Goal: Information Seeking & Learning: Learn about a topic

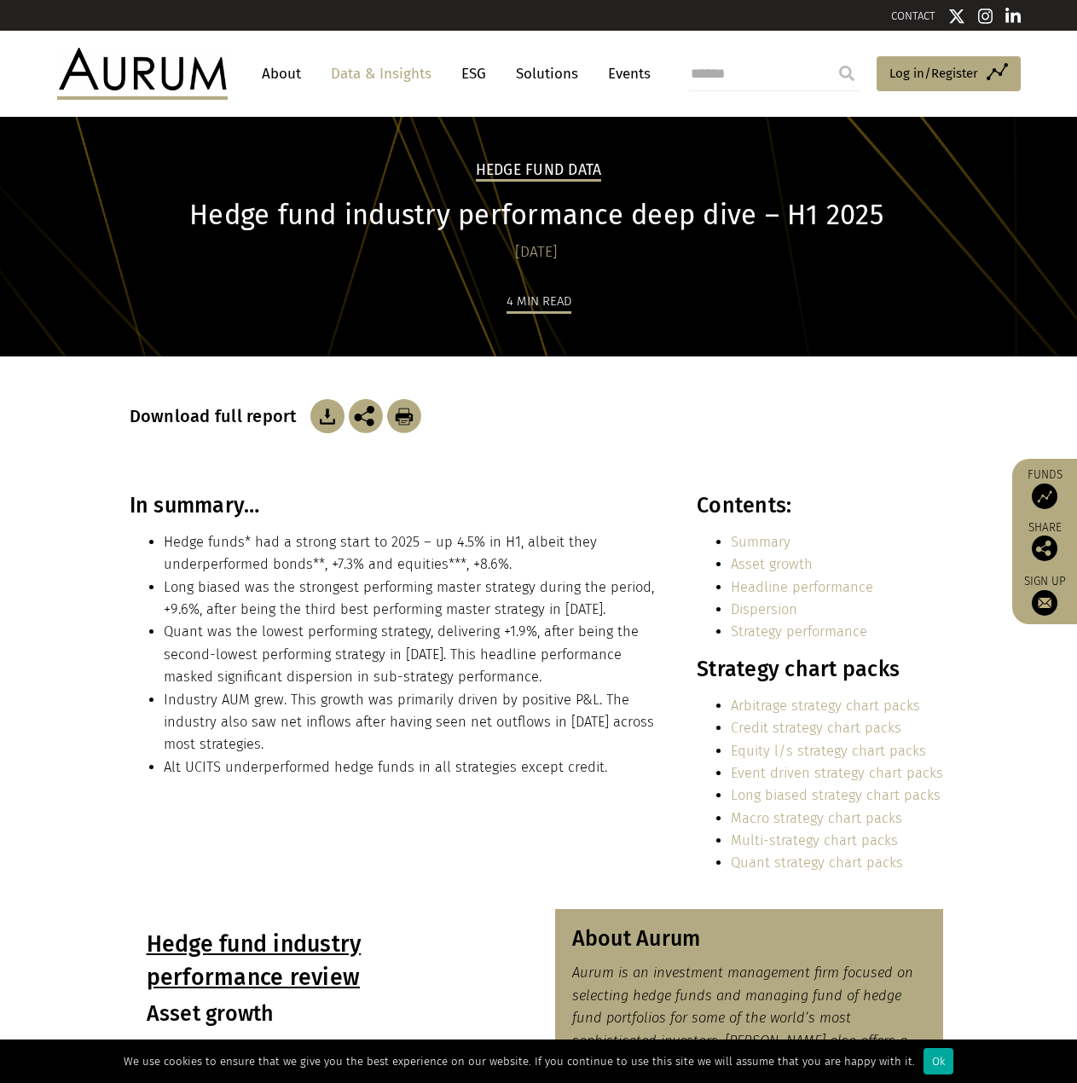
drag, startPoint x: 446, startPoint y: 429, endPoint x: 517, endPoint y: 436, distance: 72.0
click at [360, 82] on link "Data & Insights" at bounding box center [381, 74] width 118 height 32
drag, startPoint x: 703, startPoint y: 240, endPoint x: 724, endPoint y: 228, distance: 23.7
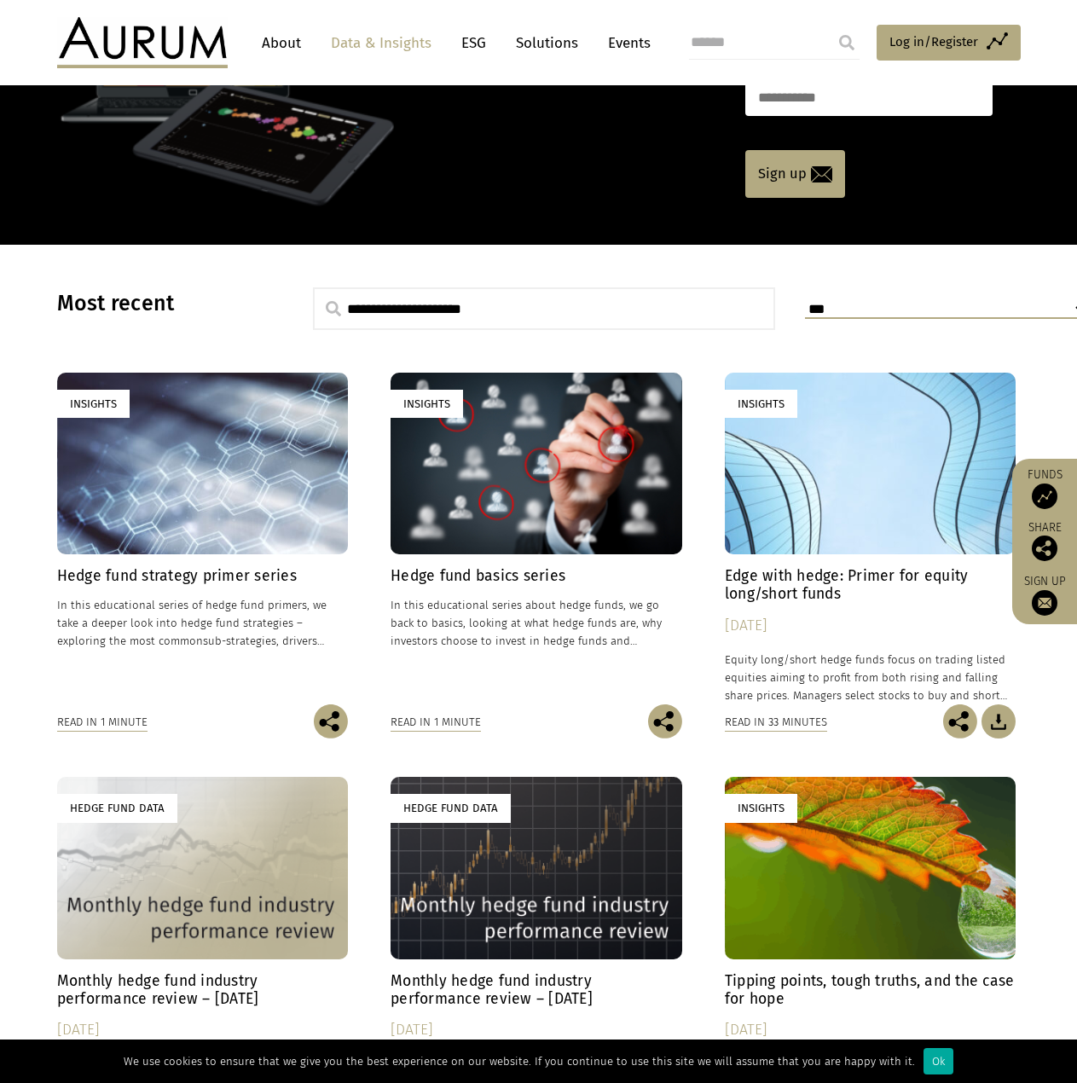
scroll to position [682, 0]
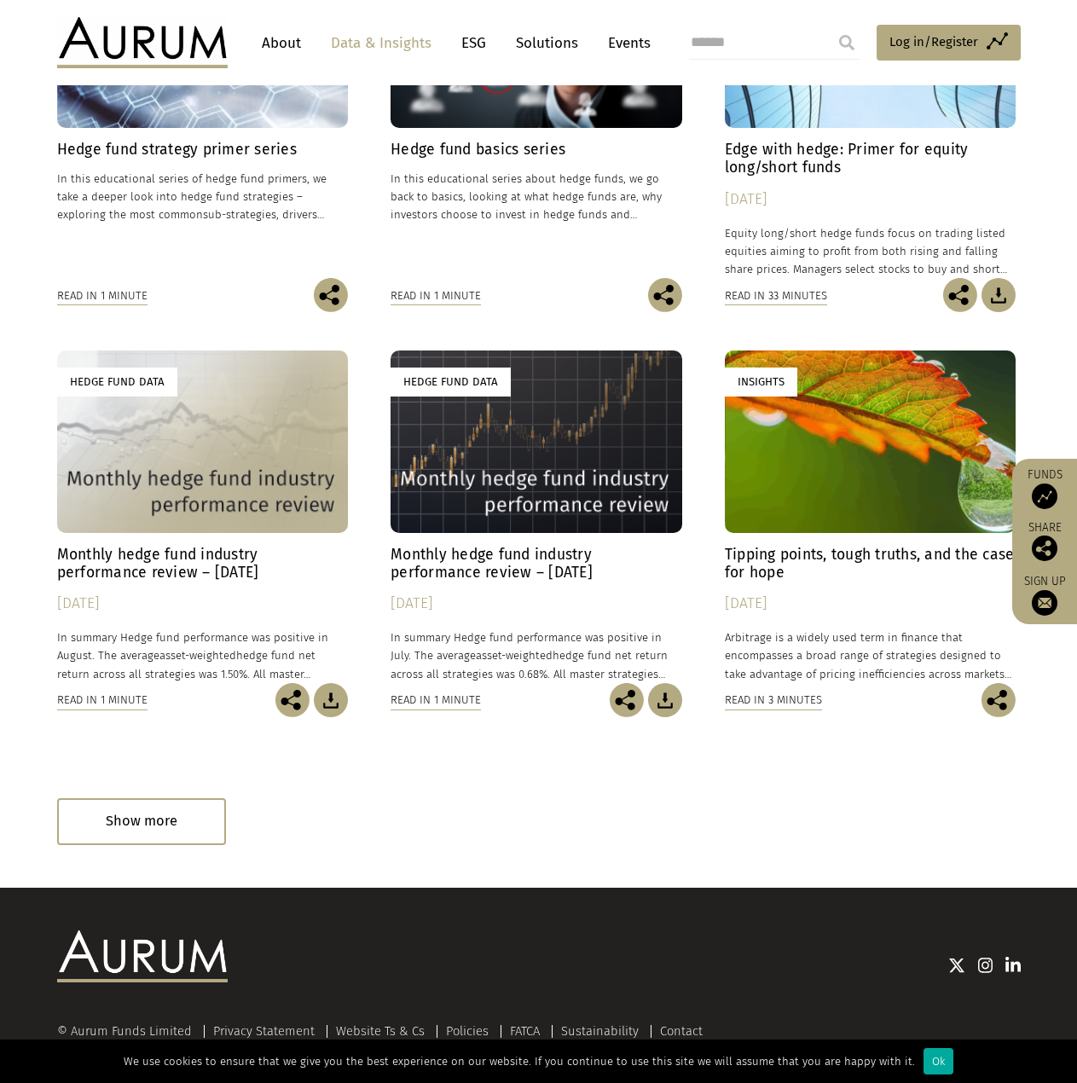
click at [227, 557] on h4 "Monthly hedge fund industry performance review – [DATE]" at bounding box center [203, 564] width 292 height 36
drag, startPoint x: 655, startPoint y: 319, endPoint x: 750, endPoint y: 269, distance: 107.9
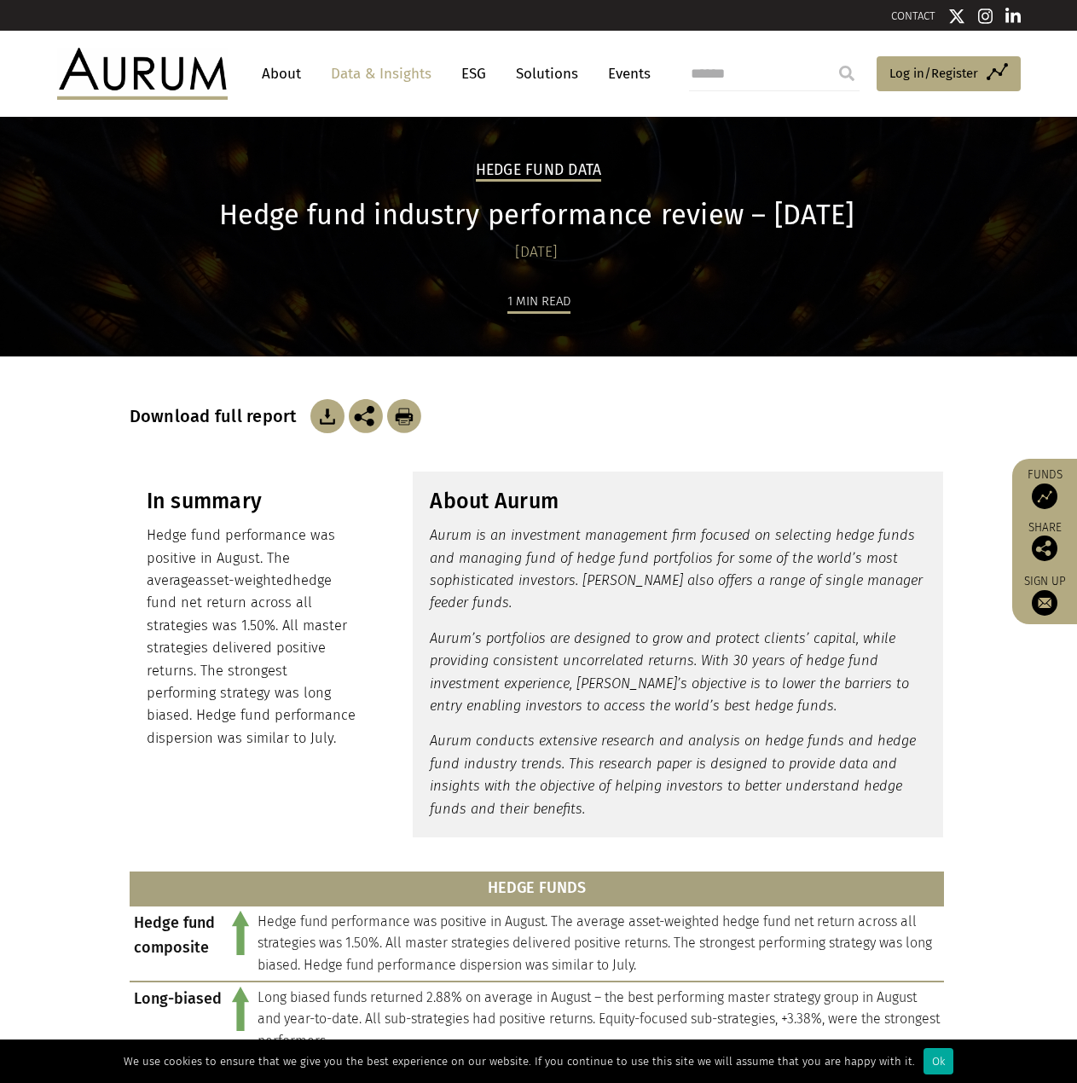
drag, startPoint x: 794, startPoint y: 229, endPoint x: 803, endPoint y: 225, distance: 9.5
